Goal: Transaction & Acquisition: Purchase product/service

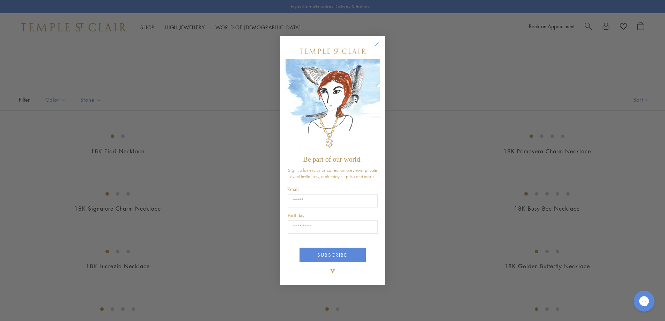
click at [374, 45] on circle "Close dialog" at bounding box center [376, 44] width 8 height 8
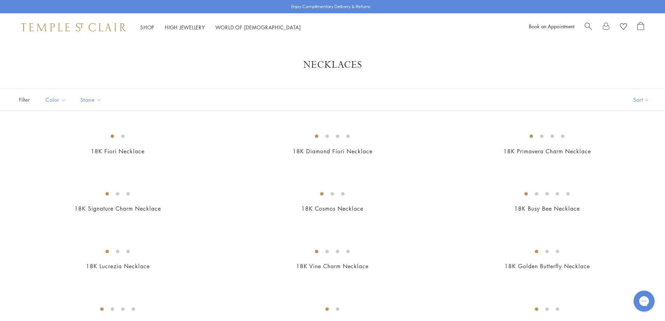
click at [587, 28] on span "Search" at bounding box center [588, 25] width 7 height 7
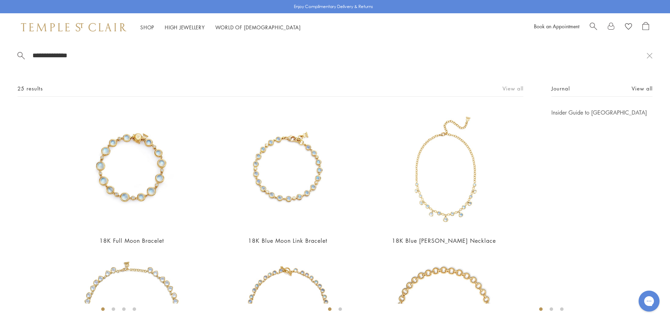
type input "**********"
click at [505, 90] on link "View all" at bounding box center [513, 88] width 21 height 8
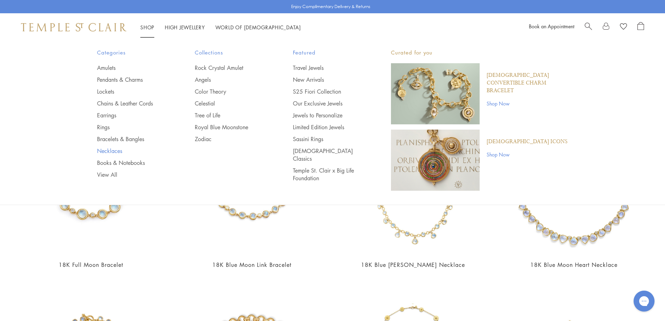
click at [115, 150] on link "Necklaces" at bounding box center [132, 151] width 70 height 8
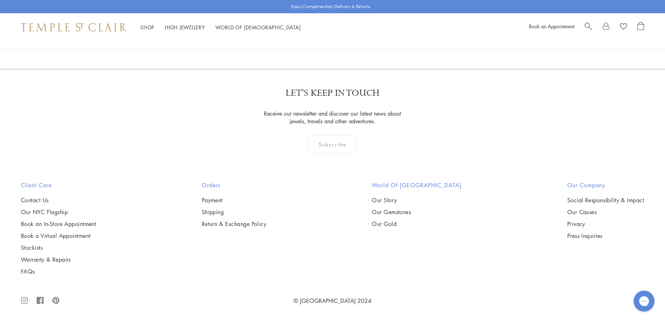
scroll to position [3839, 0]
